Goal: Participate in discussion

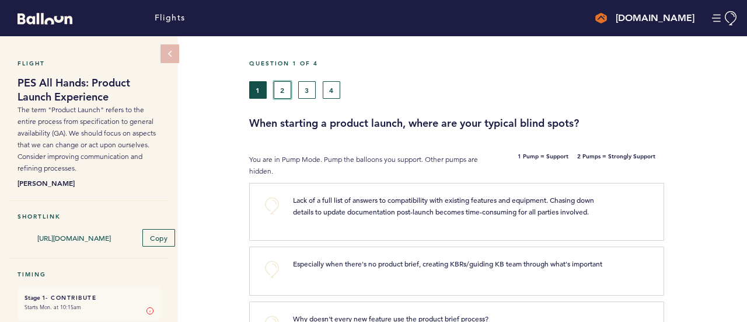
click at [284, 87] on button "2" at bounding box center [283, 90] width 18 height 18
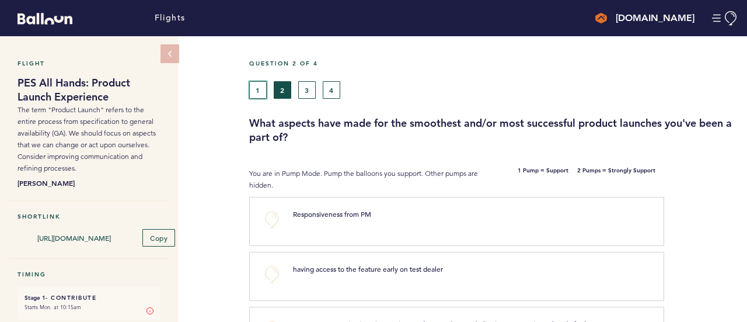
click at [263, 95] on button "1" at bounding box center [258, 90] width 18 height 18
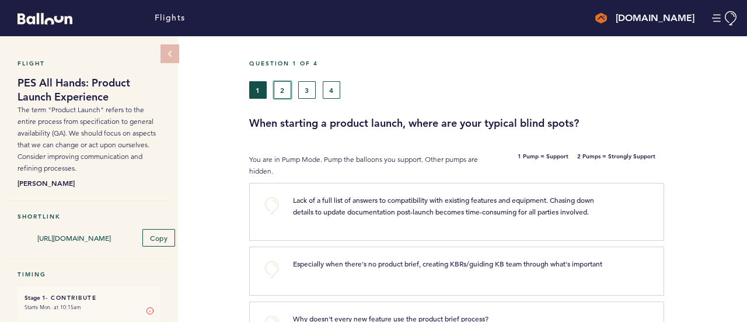
click at [283, 90] on button "2" at bounding box center [283, 90] width 18 height 18
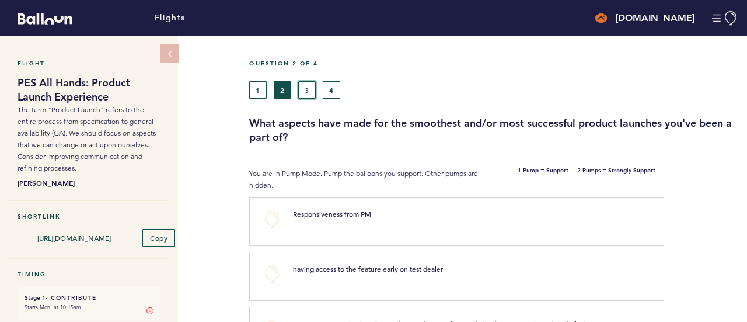
click at [315, 88] on button "3" at bounding box center [307, 90] width 18 height 18
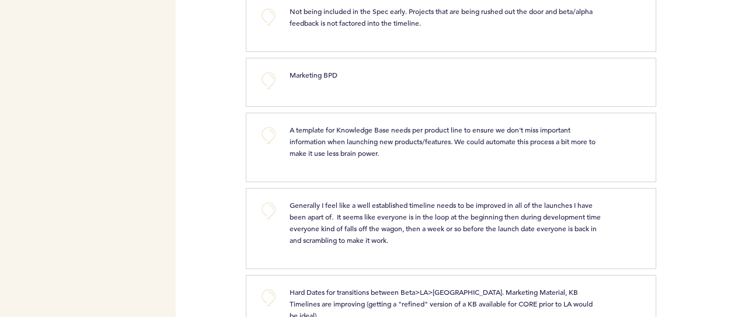
scroll to position [705, 0]
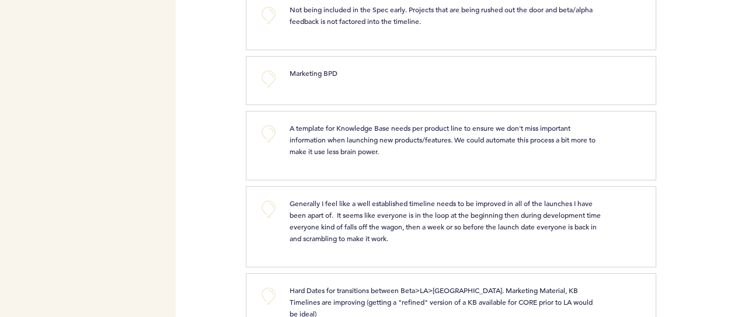
click at [437, 152] on div "A template for Knowledge Base needs per product line to ensure we don't miss im…" at bounding box center [461, 144] width 360 height 44
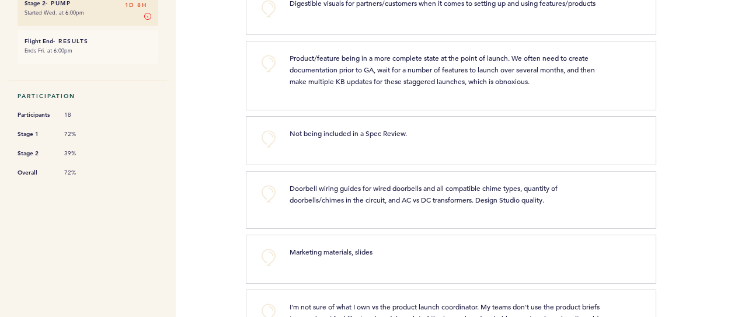
scroll to position [0, 0]
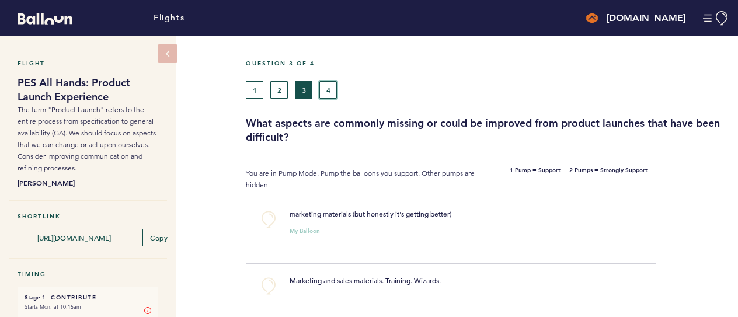
click at [326, 87] on button "4" at bounding box center [328, 90] width 18 height 18
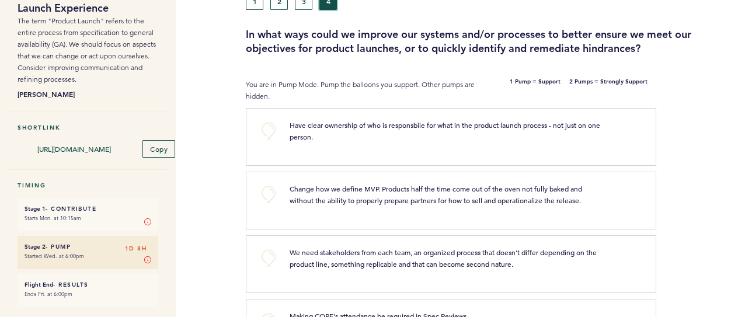
scroll to position [90, 0]
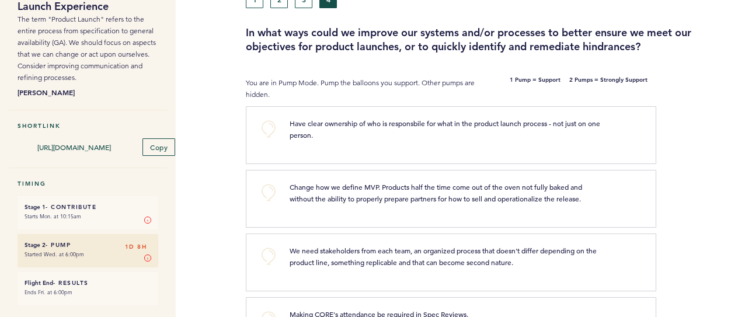
click at [403, 253] on p "We need stakeholders from each team, an organized process that doesn't differ d…" at bounding box center [446, 256] width 312 height 23
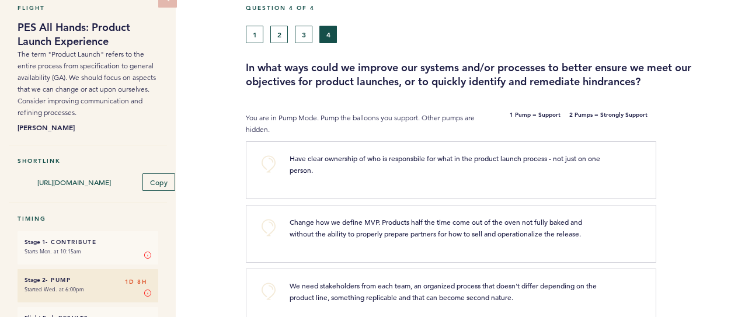
scroll to position [0, 0]
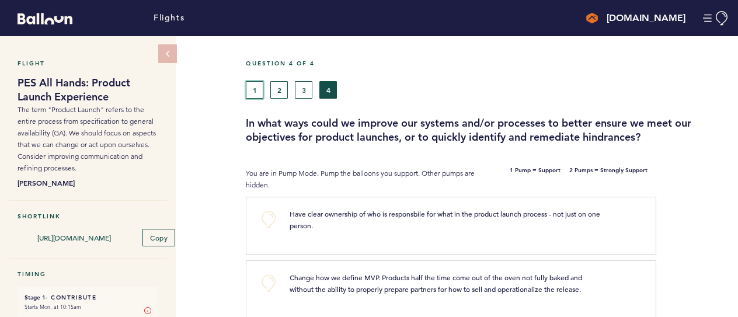
click at [255, 93] on button "1" at bounding box center [255, 90] width 18 height 18
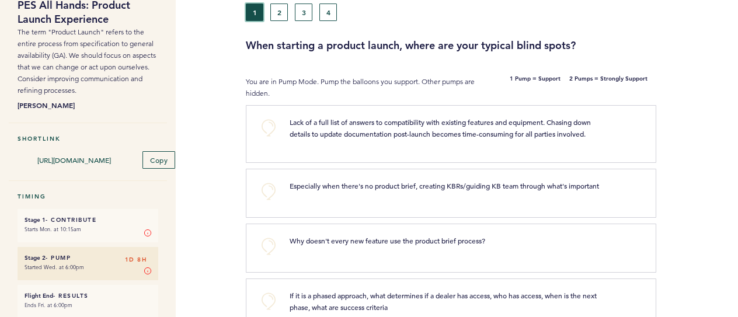
scroll to position [79, 0]
click at [357, 182] on span "Especially when there's no product brief, creating KBRs/guiding KB team through…" at bounding box center [444, 184] width 309 height 9
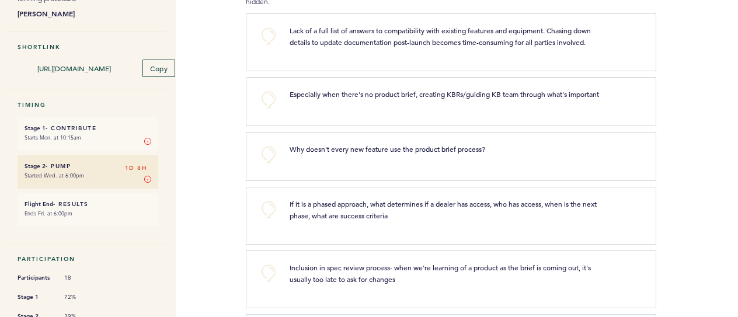
scroll to position [172, 0]
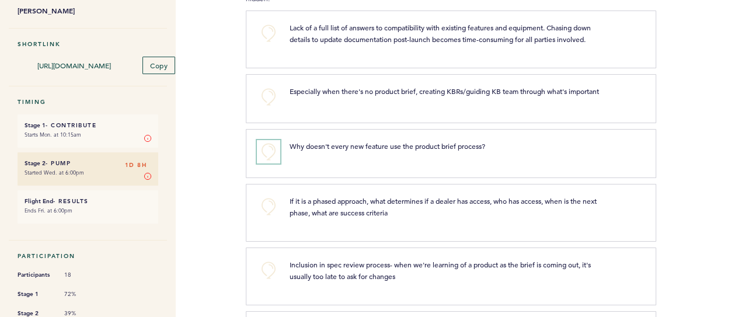
click at [267, 163] on button "+0" at bounding box center [268, 151] width 23 height 23
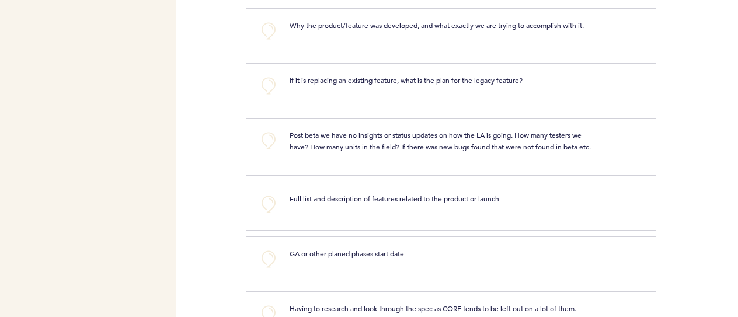
scroll to position [603, 0]
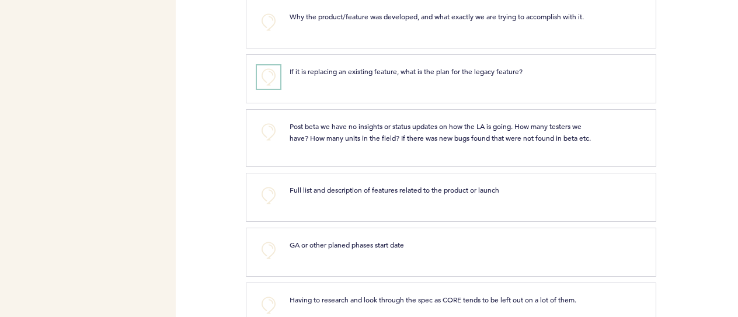
click at [269, 85] on button "+0" at bounding box center [268, 76] width 23 height 23
click at [257, 222] on div "+0 Full list and description of features related to the product or launch clear…" at bounding box center [451, 197] width 410 height 49
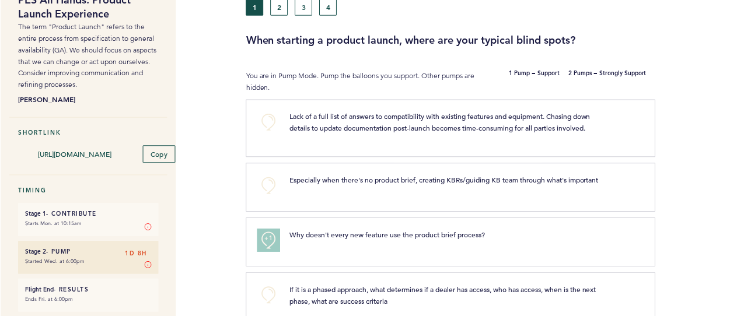
scroll to position [85, 0]
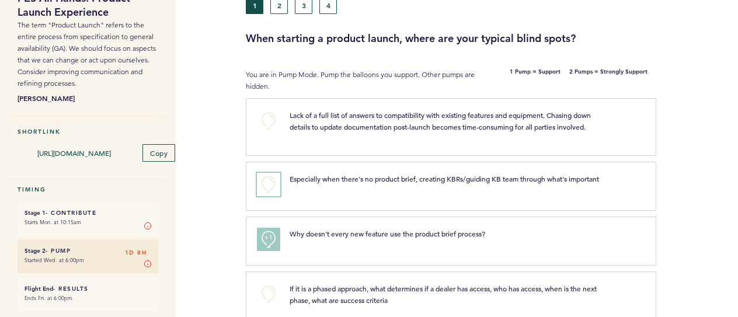
click at [270, 175] on button "+0" at bounding box center [268, 184] width 23 height 23
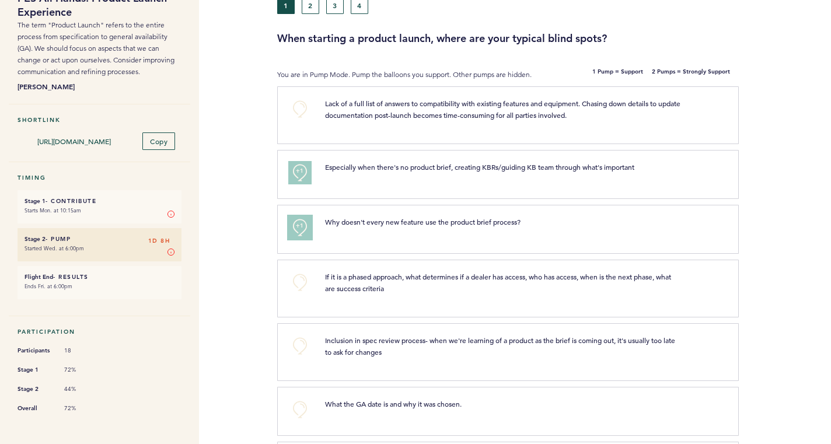
click at [300, 222] on span "+1" at bounding box center [300, 226] width 8 height 12
click at [298, 230] on span "+2" at bounding box center [300, 226] width 8 height 12
click at [298, 230] on button "+0" at bounding box center [299, 227] width 23 height 23
click at [298, 230] on span "+1" at bounding box center [300, 226] width 8 height 12
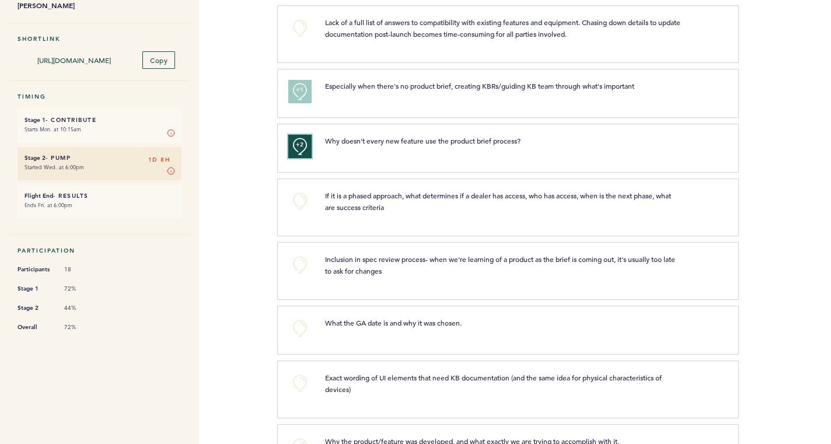
scroll to position [234, 0]
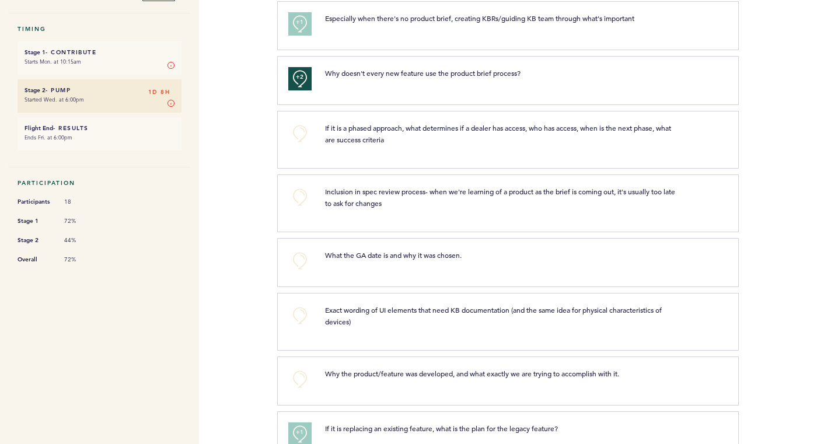
click at [747, 152] on div at bounding box center [785, 144] width 92 height 61
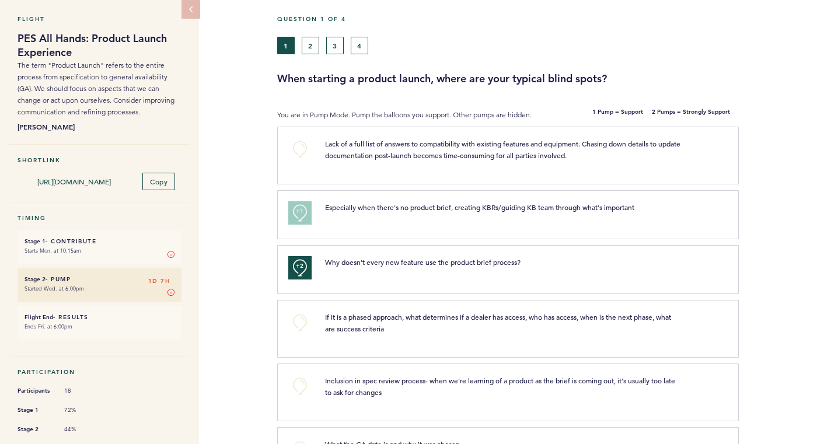
scroll to position [0, 0]
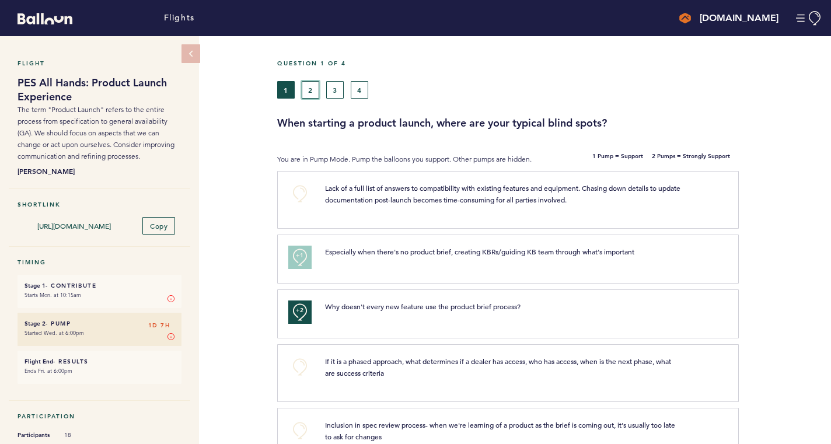
click at [314, 90] on button "2" at bounding box center [311, 90] width 18 height 18
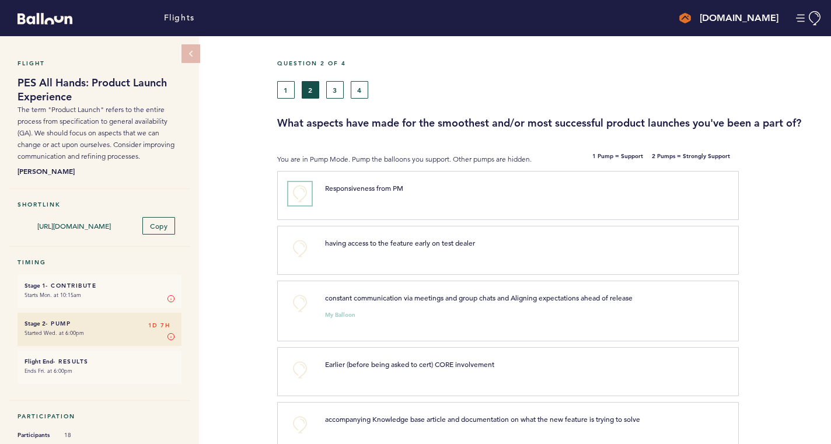
click at [308, 186] on button "+0" at bounding box center [299, 193] width 23 height 23
click at [302, 195] on span "+1" at bounding box center [300, 192] width 8 height 12
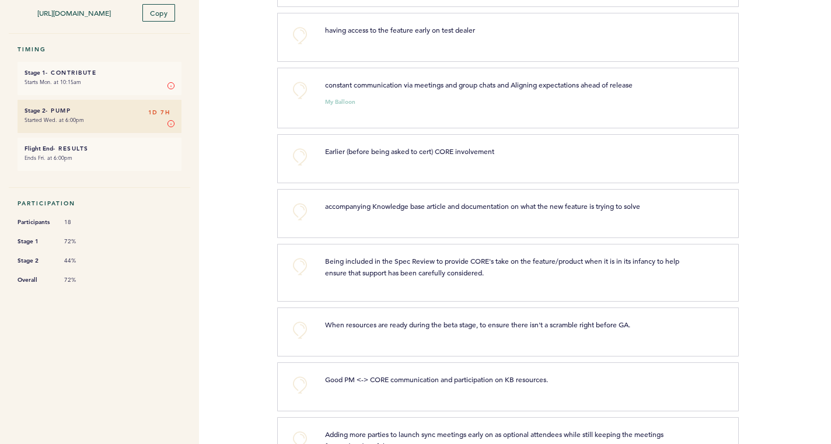
scroll to position [234, 0]
